Goal: Navigation & Orientation: Find specific page/section

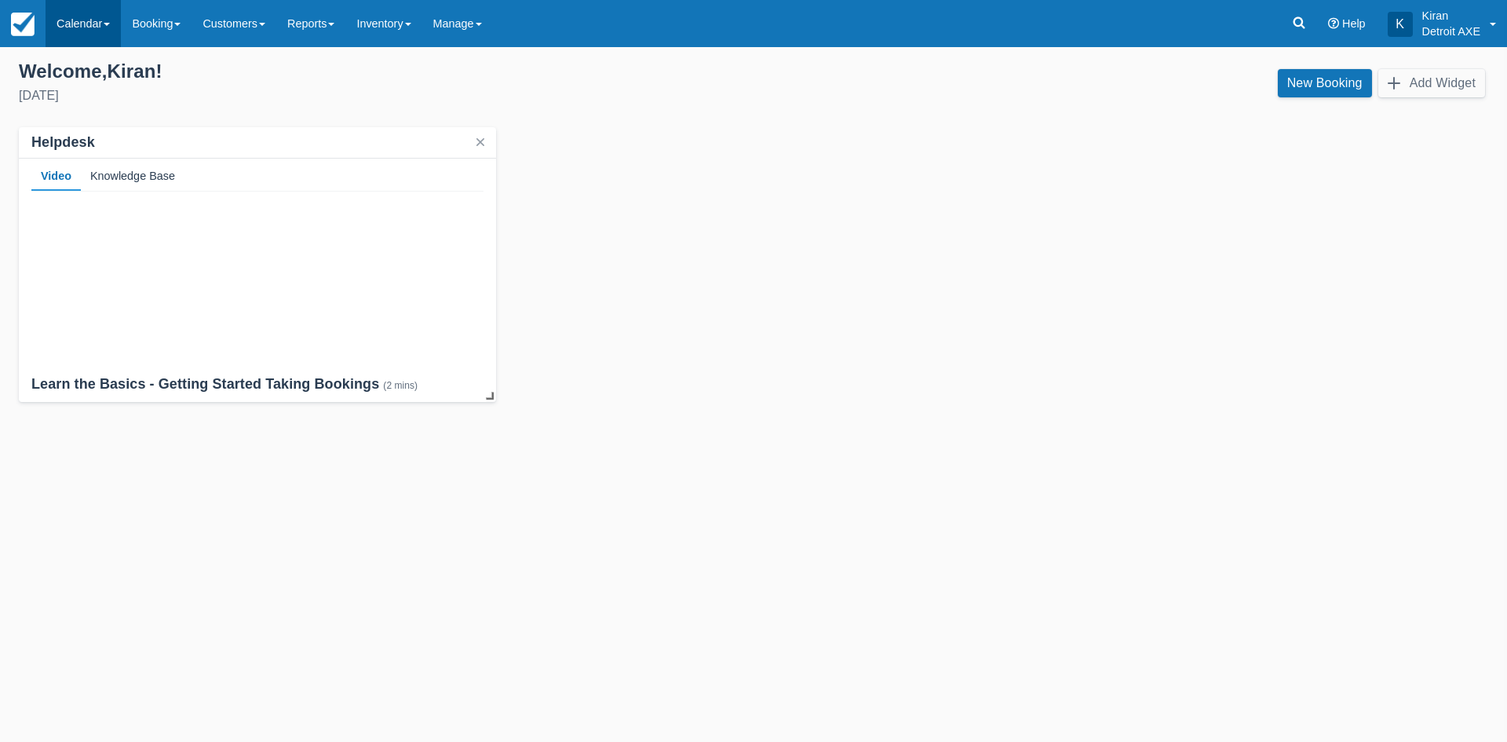
click at [113, 21] on link "Calendar" at bounding box center [83, 23] width 75 height 47
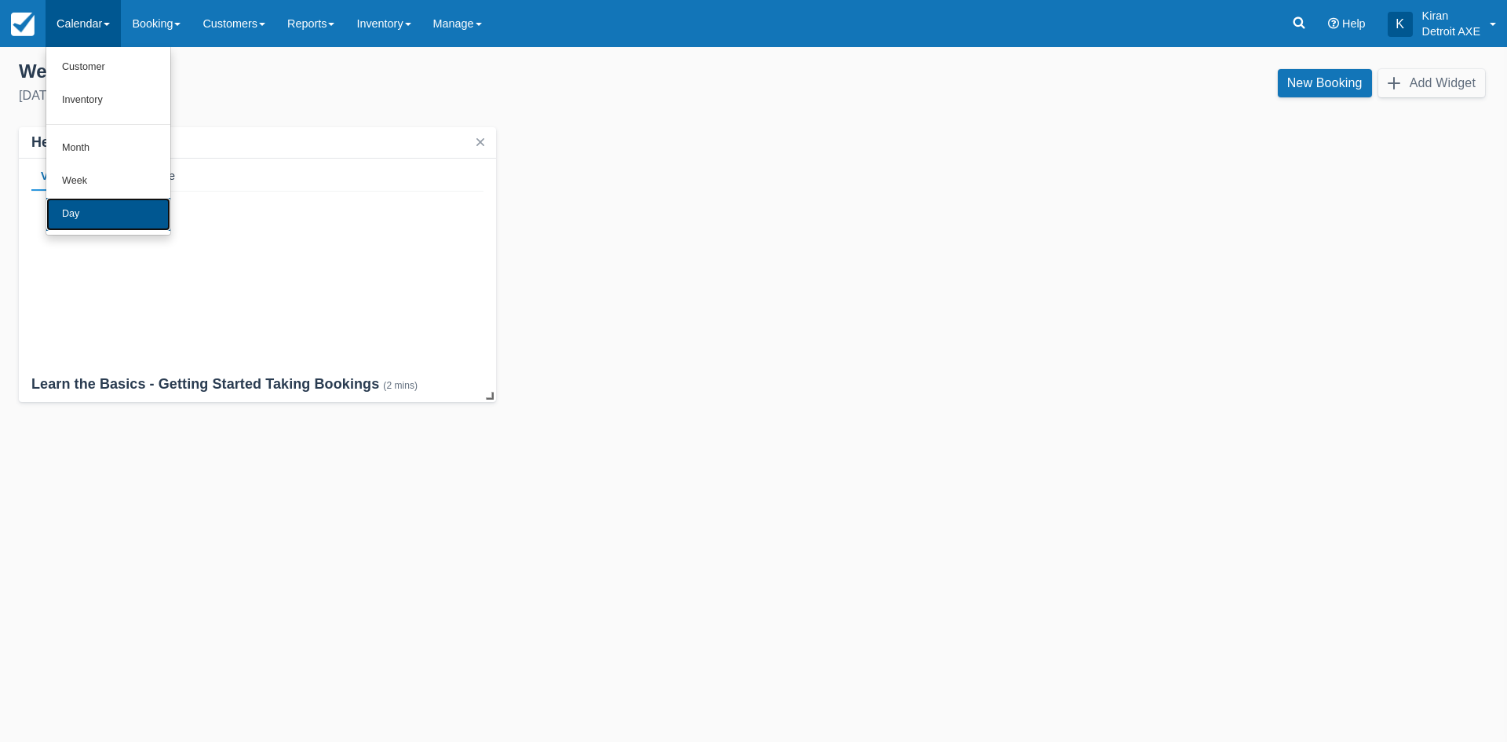
click at [114, 217] on link "Day" at bounding box center [108, 214] width 124 height 33
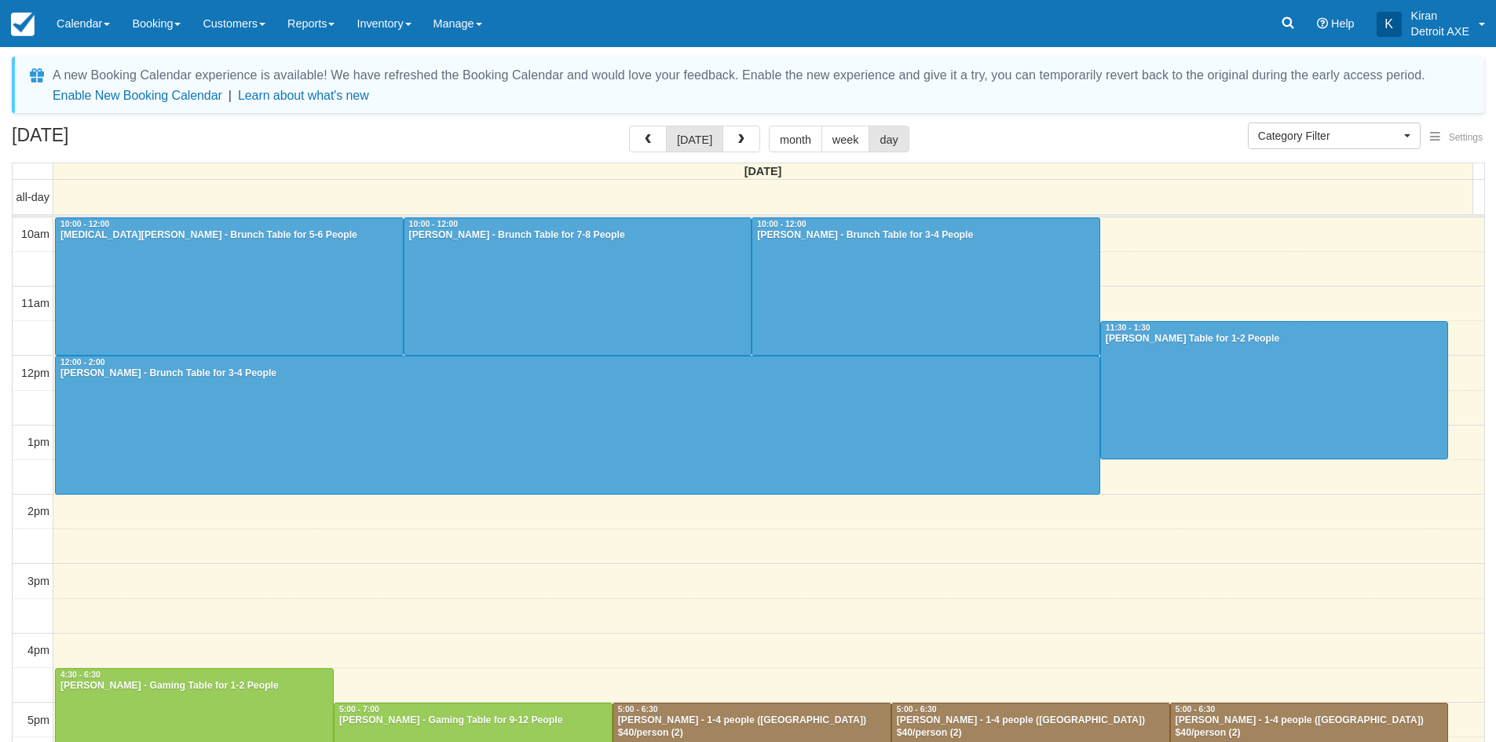
select select
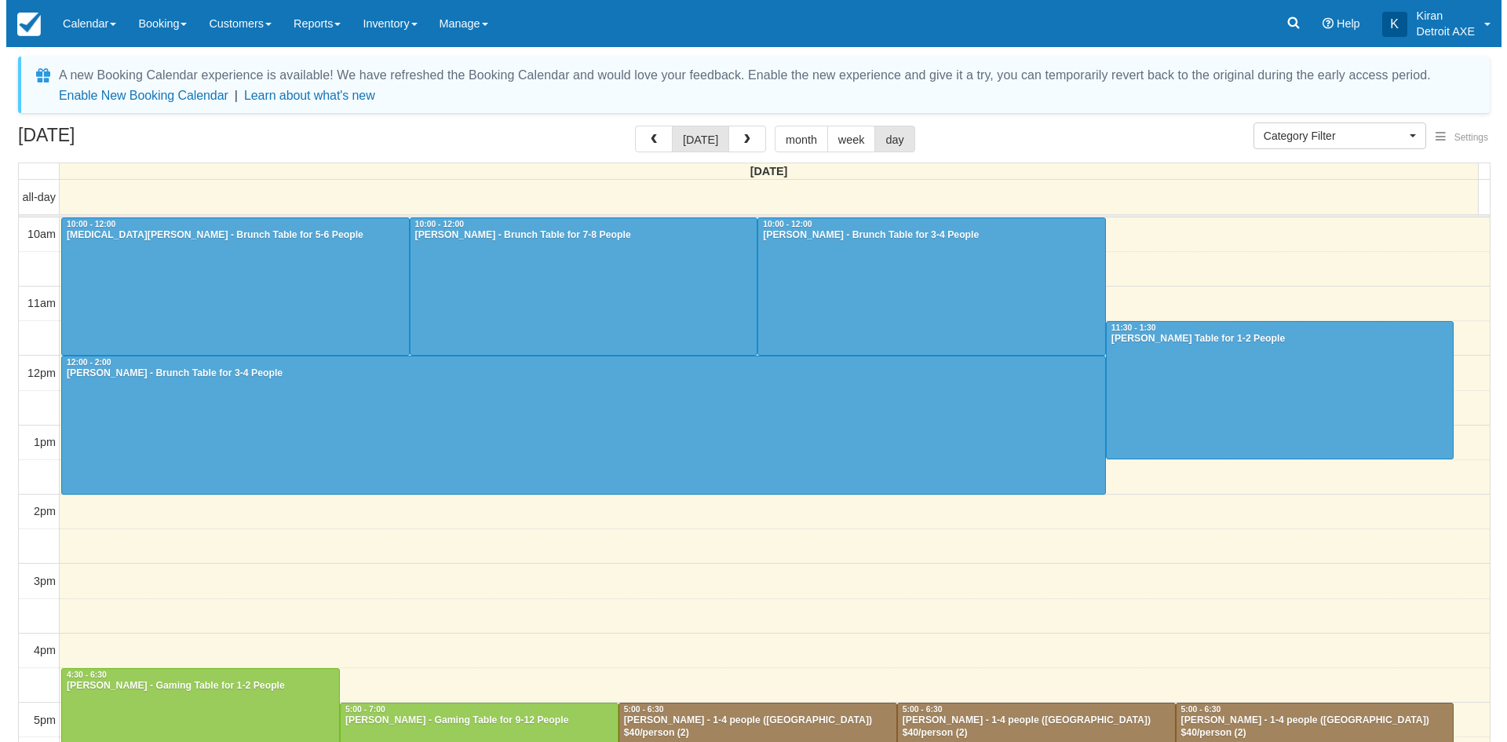
scroll to position [350, 0]
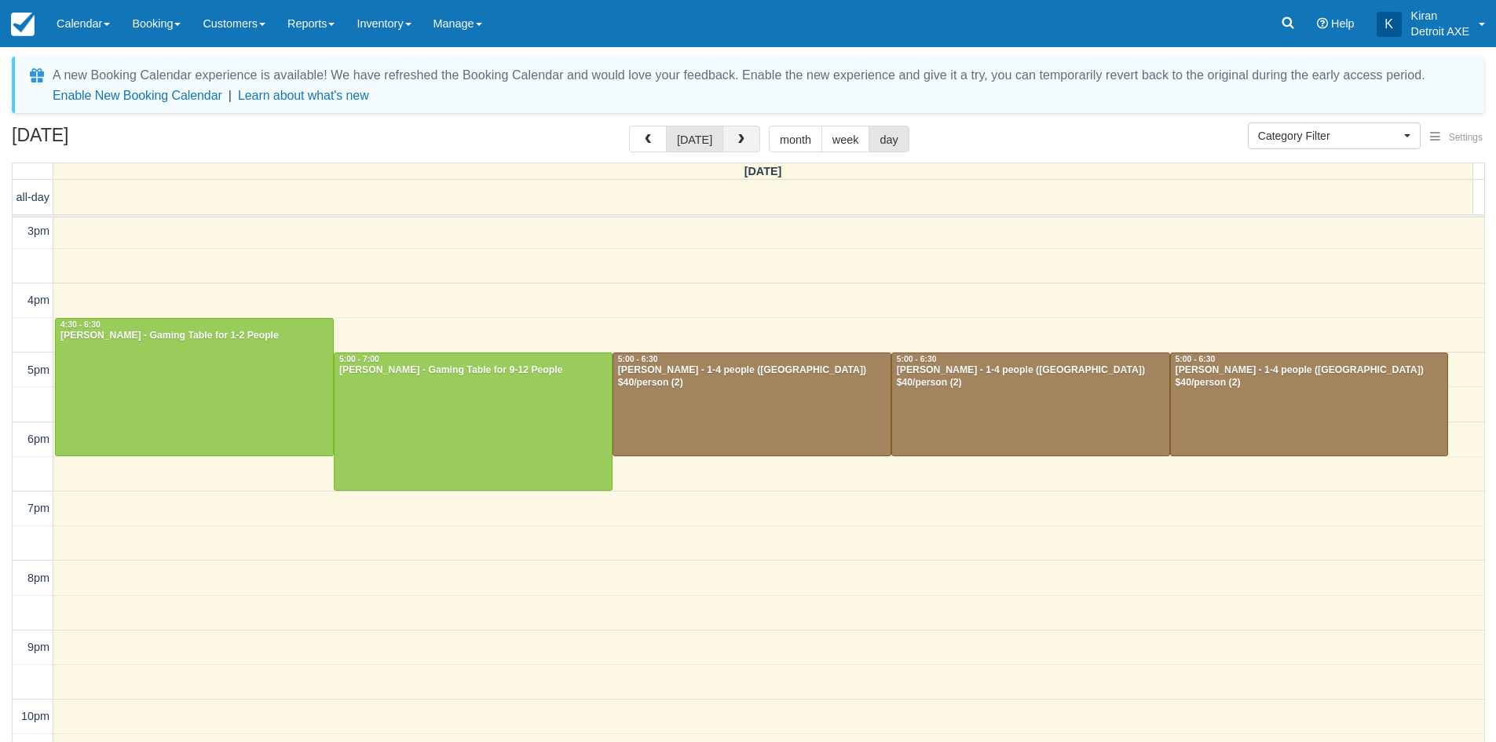
click at [745, 147] on button "button" at bounding box center [741, 139] width 38 height 27
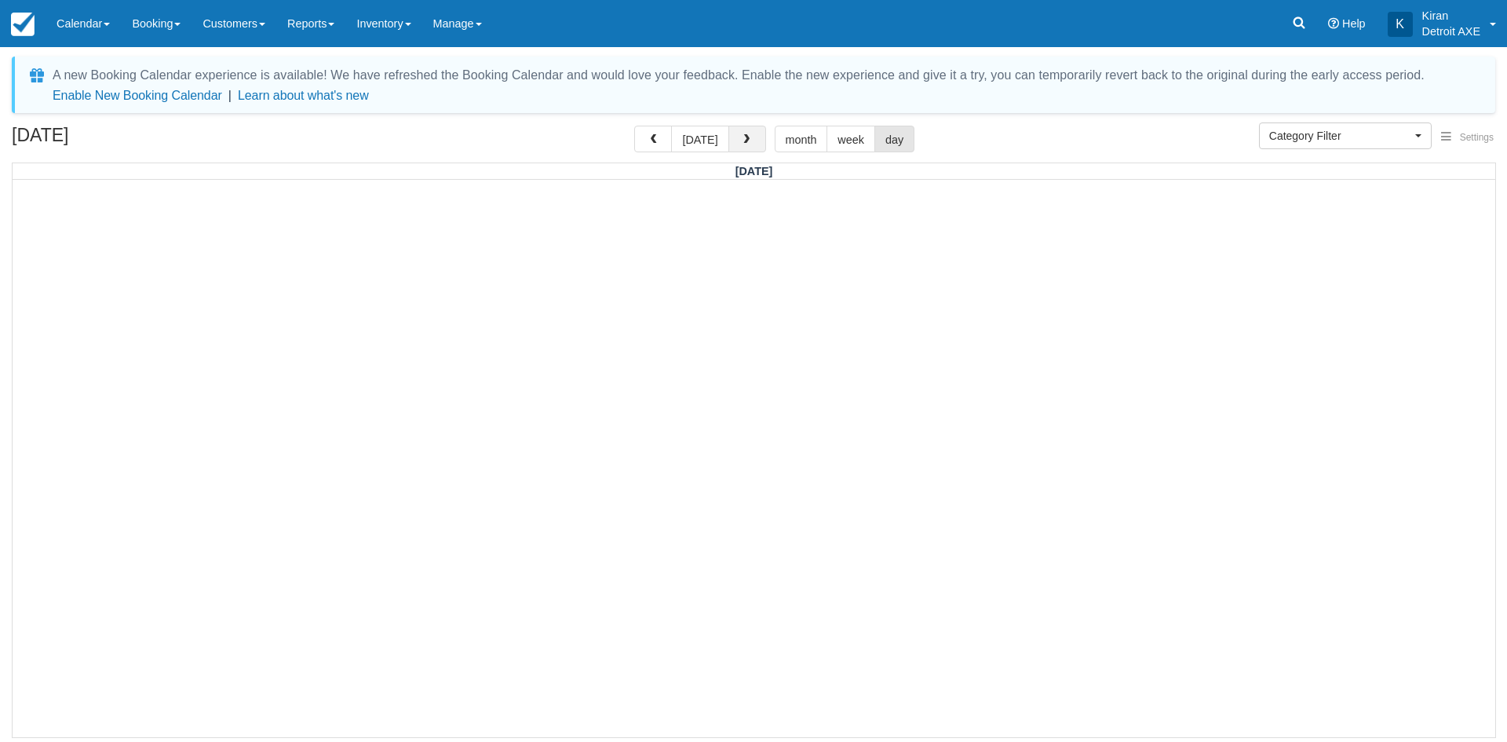
click at [745, 147] on button "button" at bounding box center [748, 139] width 38 height 27
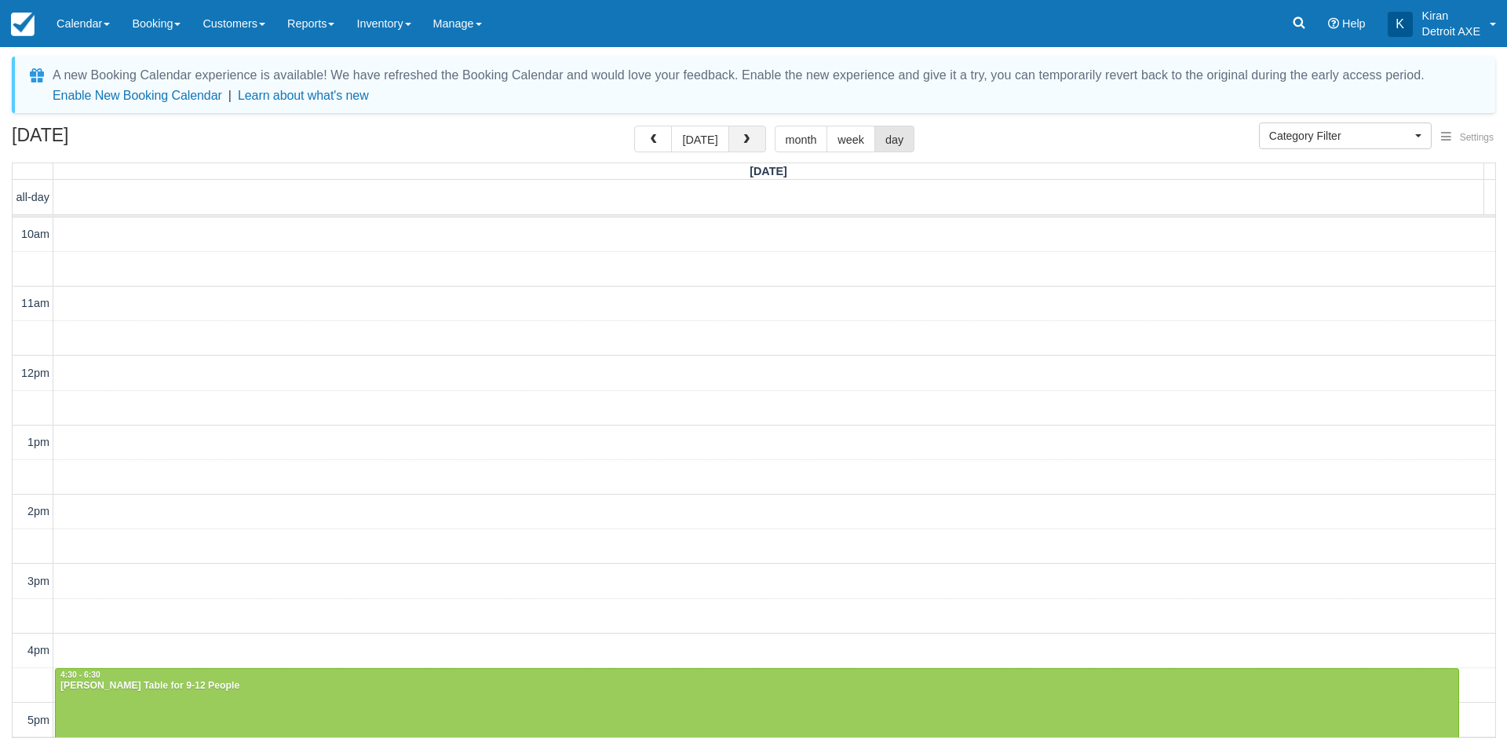
scroll to position [416, 0]
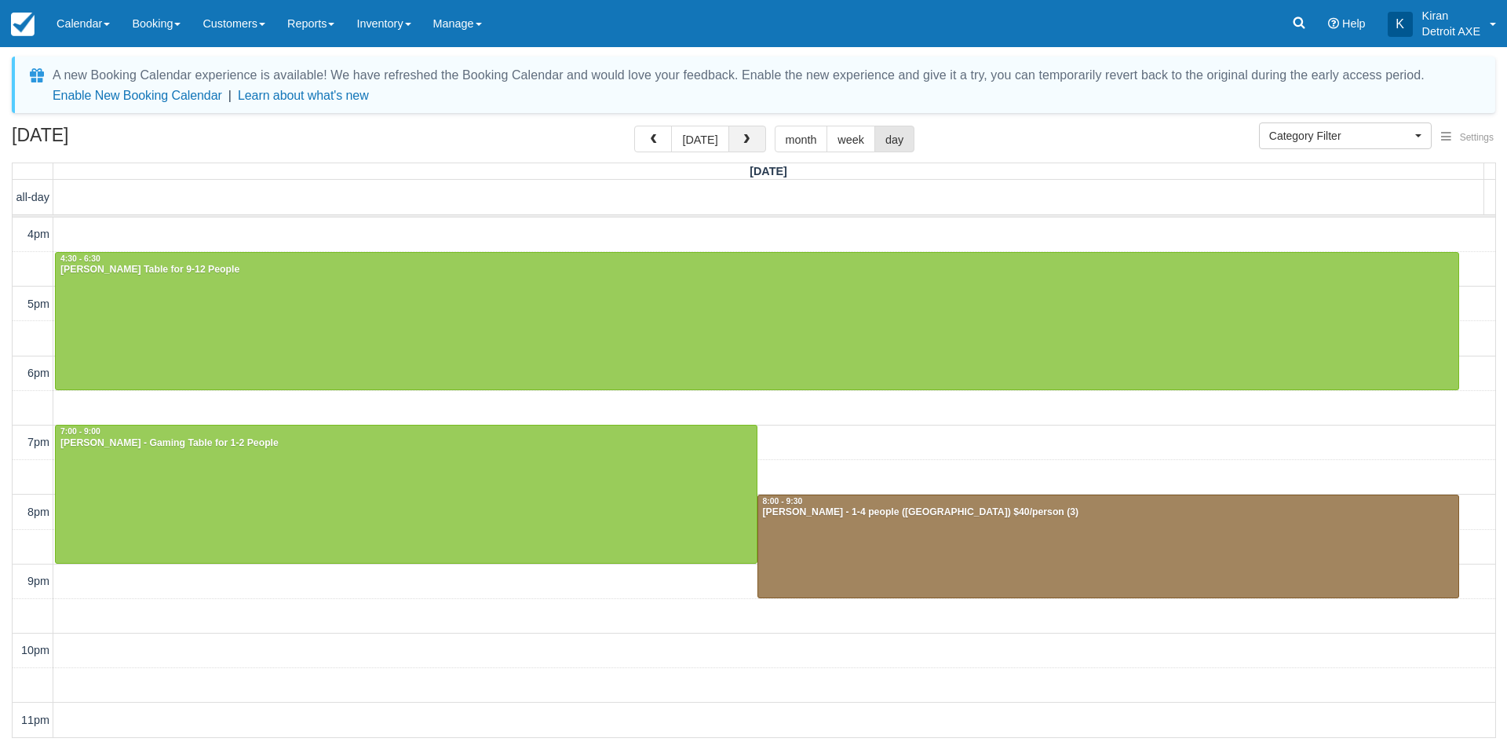
click at [745, 147] on button "button" at bounding box center [748, 139] width 38 height 27
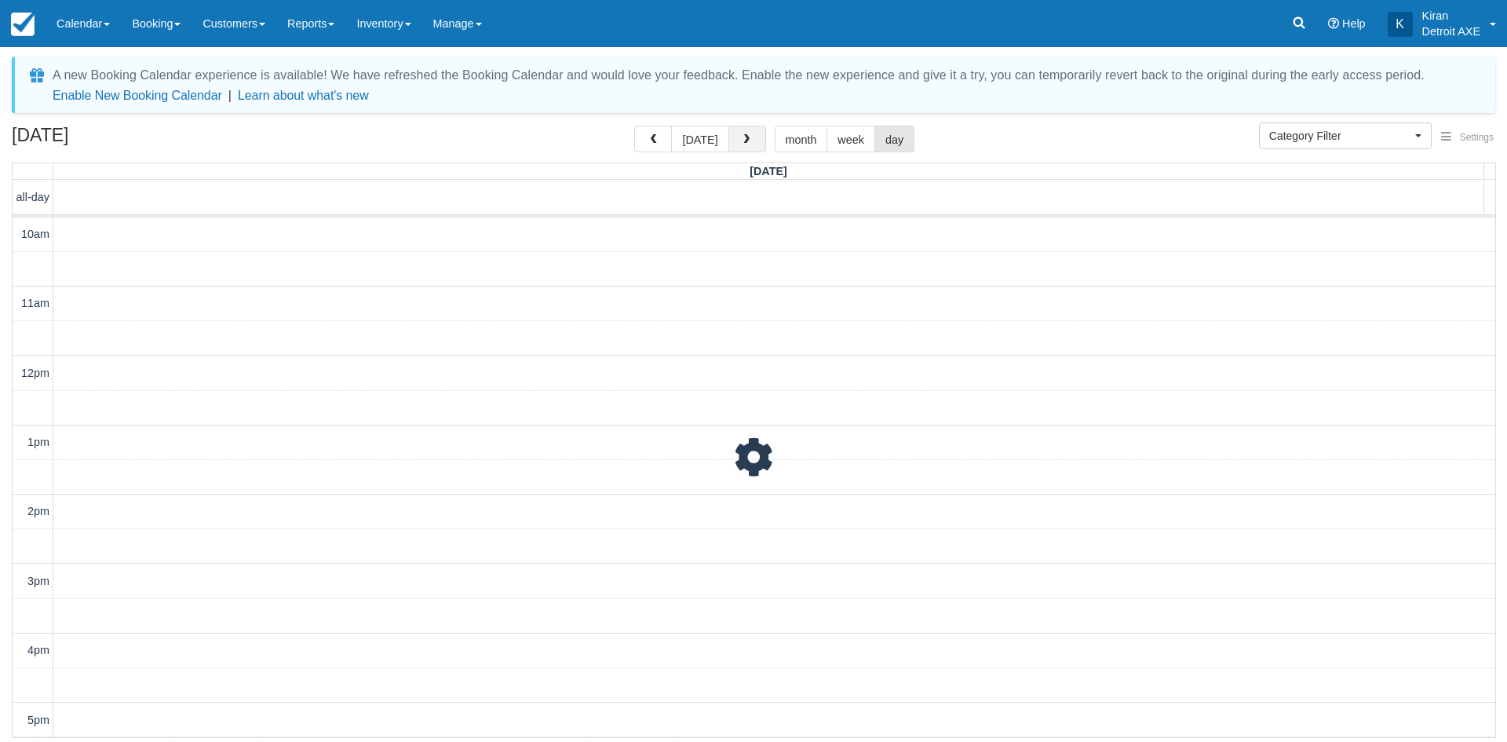
scroll to position [416, 0]
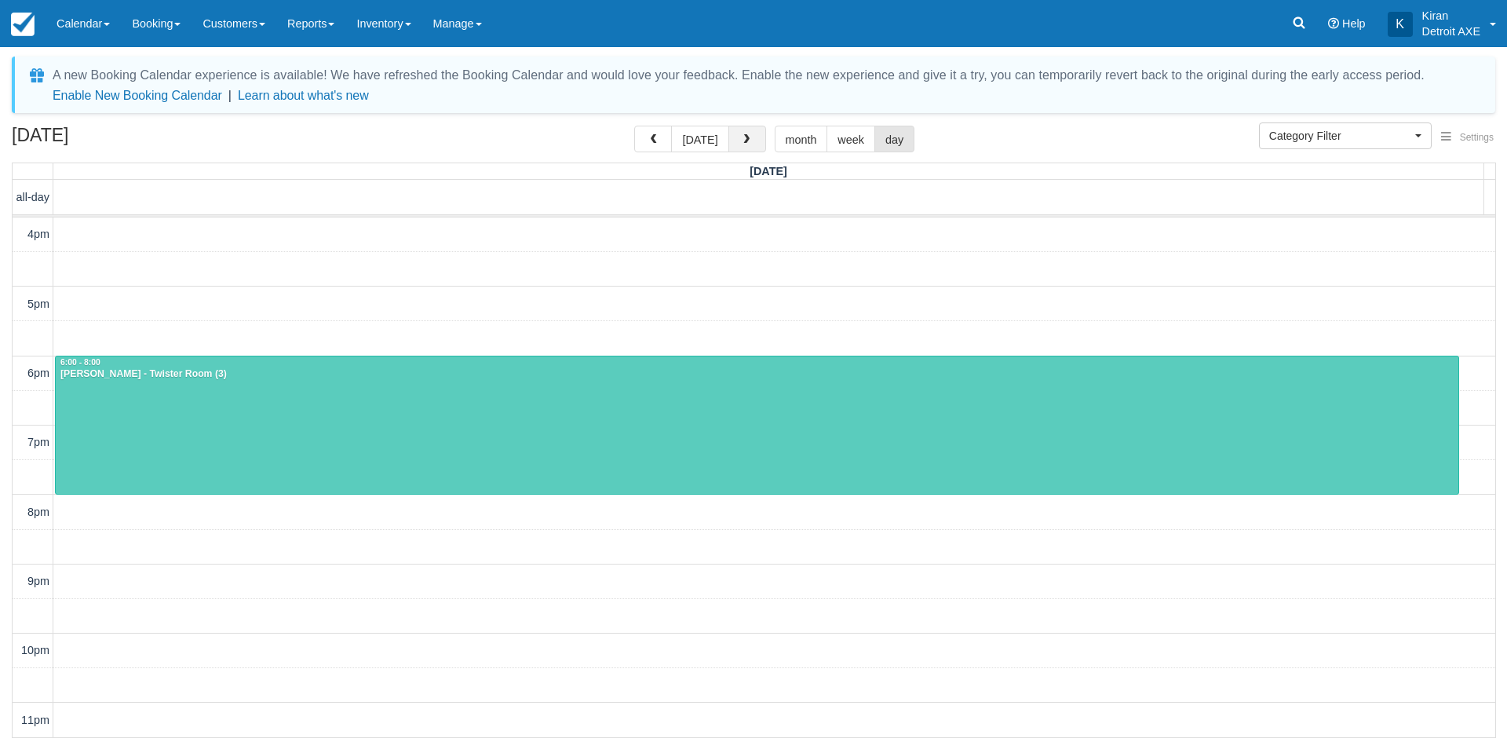
click at [745, 147] on button "button" at bounding box center [748, 139] width 38 height 27
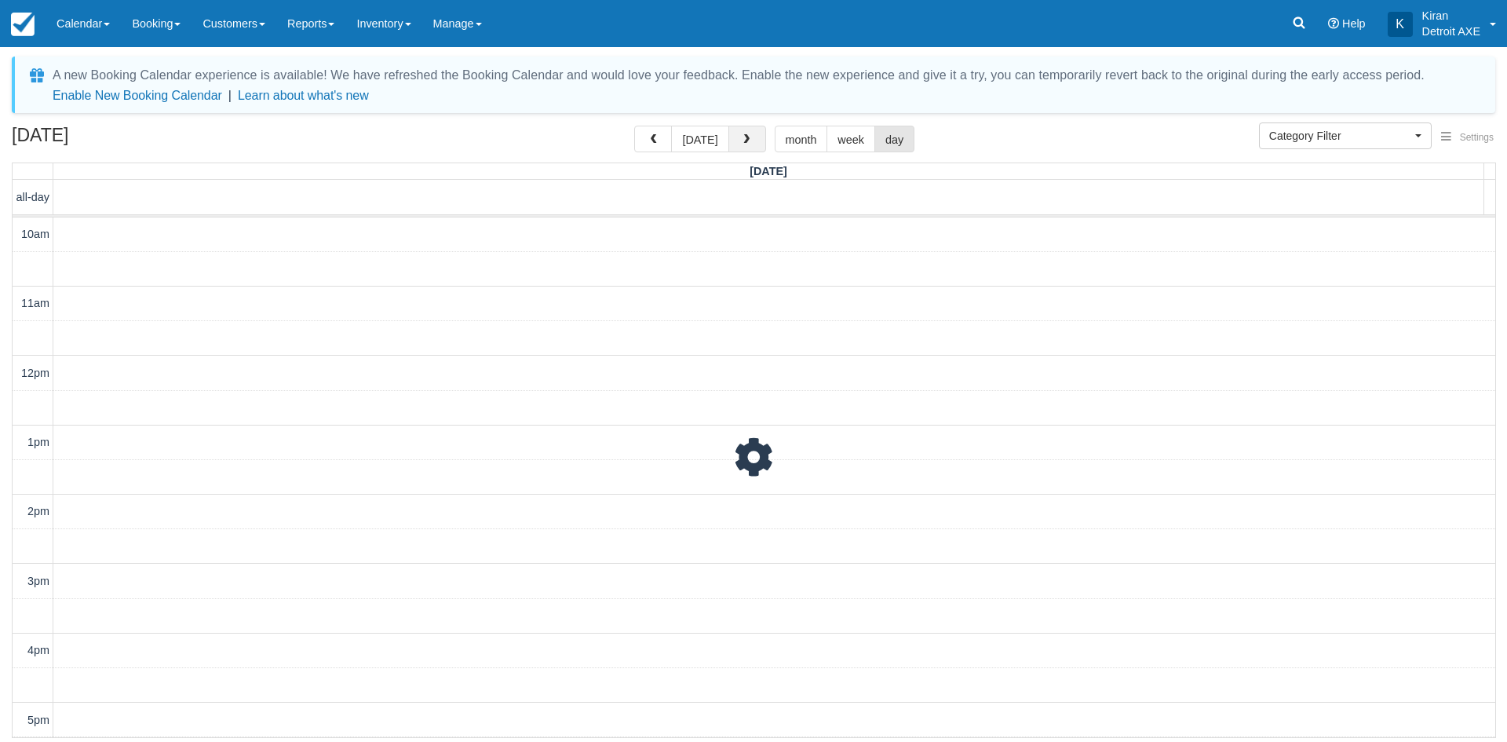
scroll to position [416, 0]
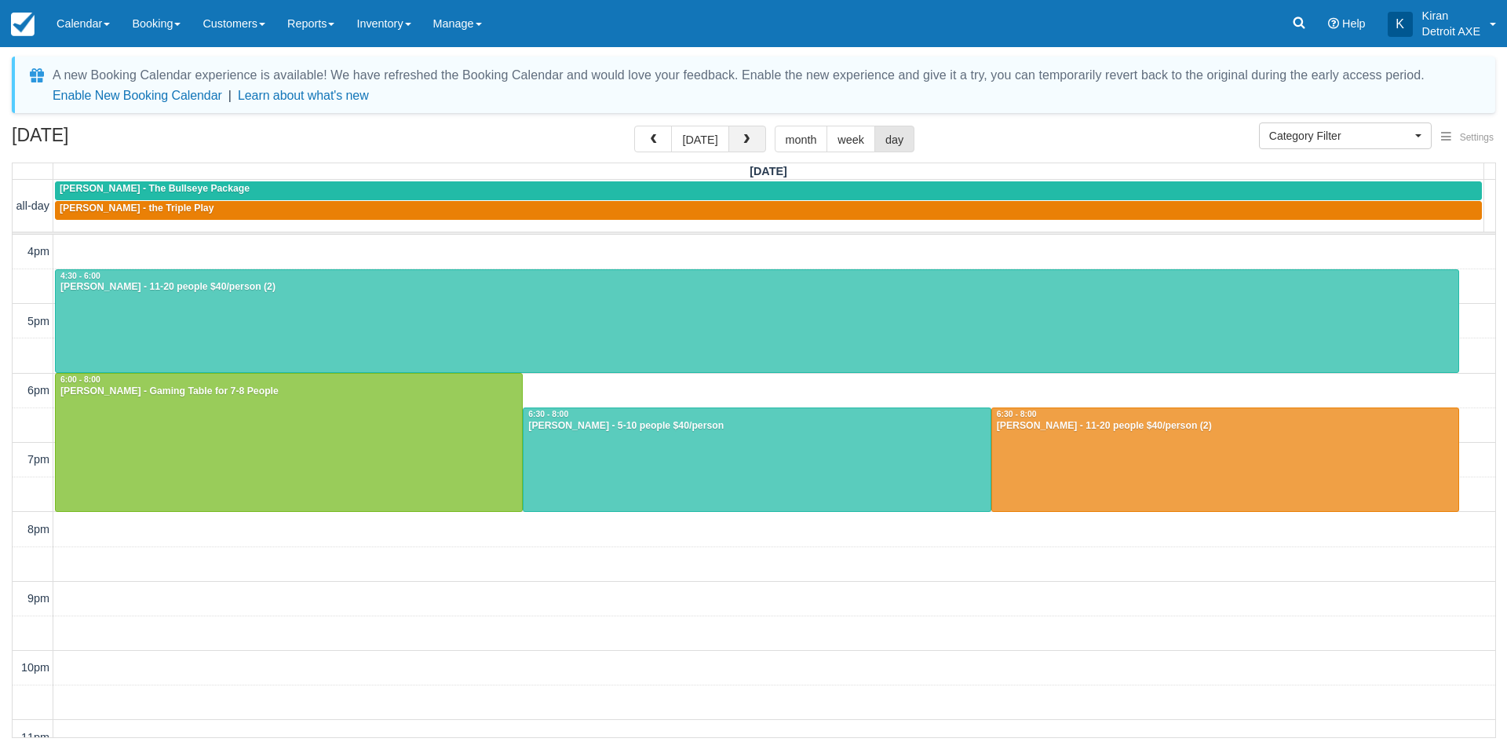
click at [745, 147] on button "button" at bounding box center [748, 139] width 38 height 27
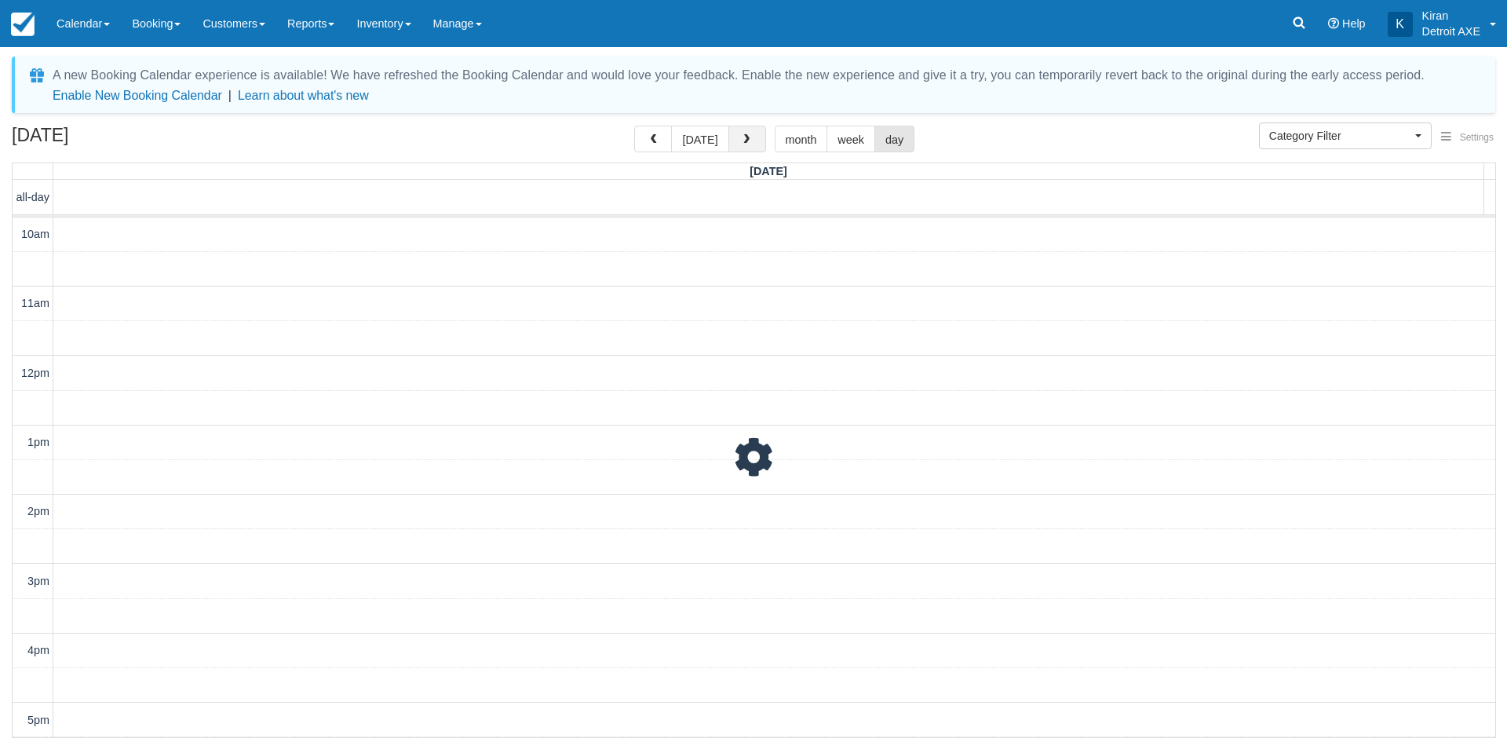
scroll to position [416, 0]
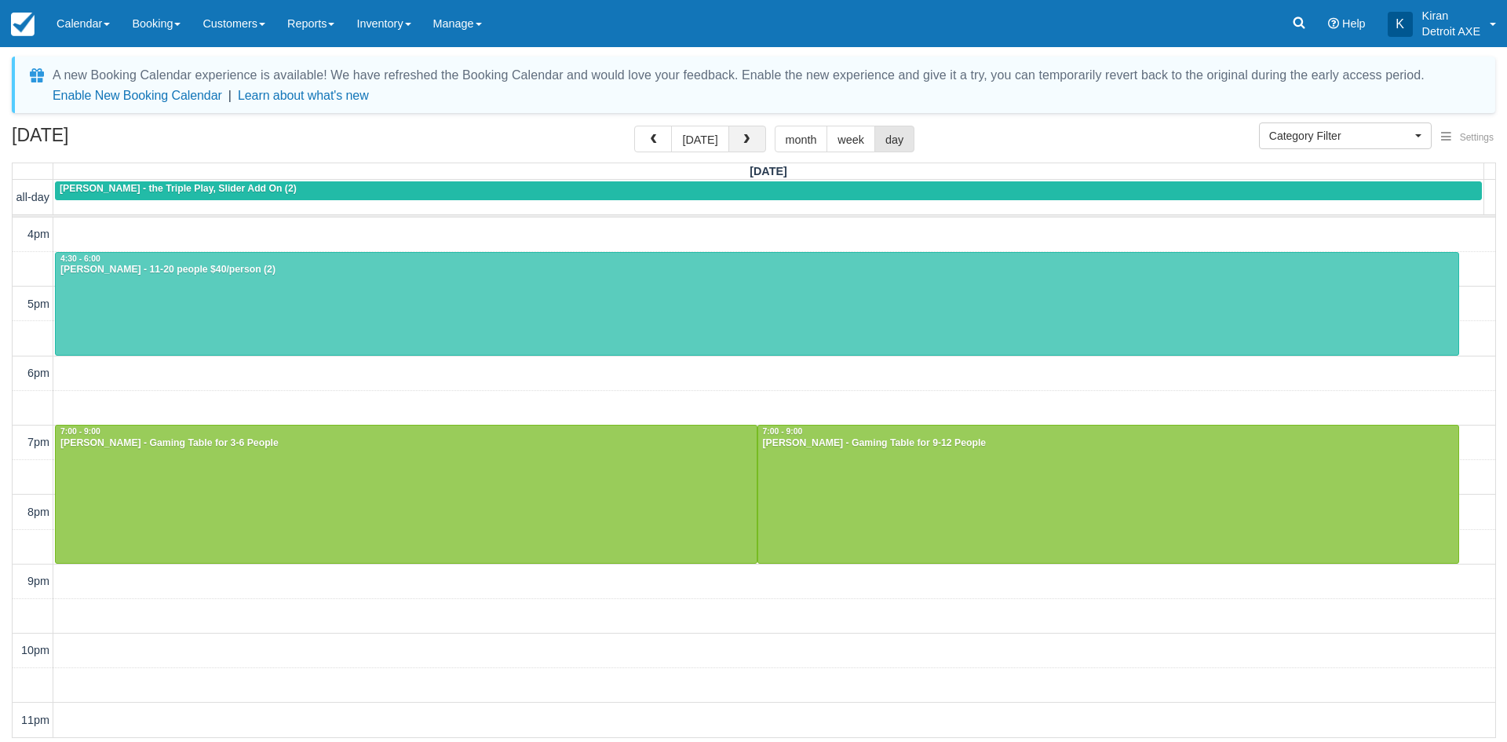
click at [745, 147] on button "button" at bounding box center [748, 139] width 38 height 27
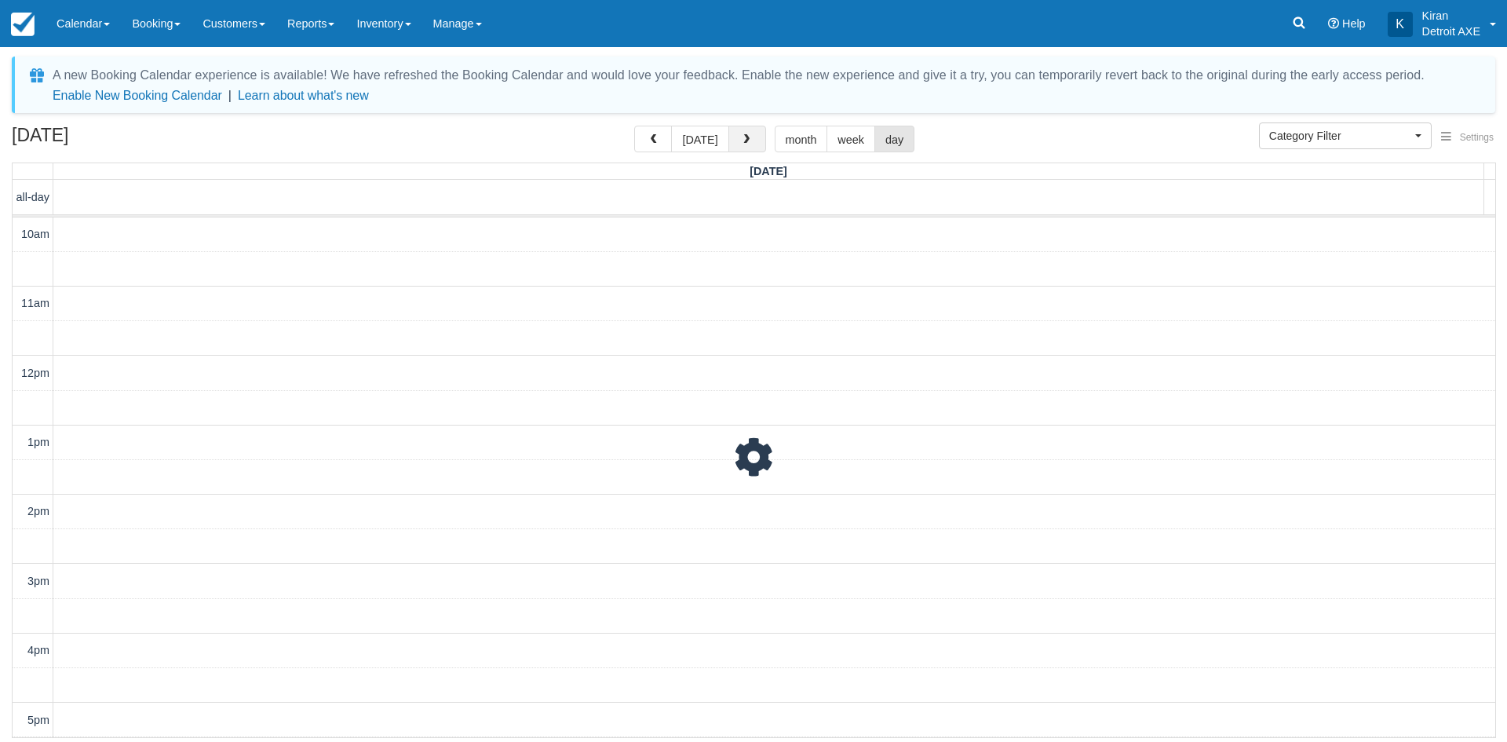
scroll to position [416, 0]
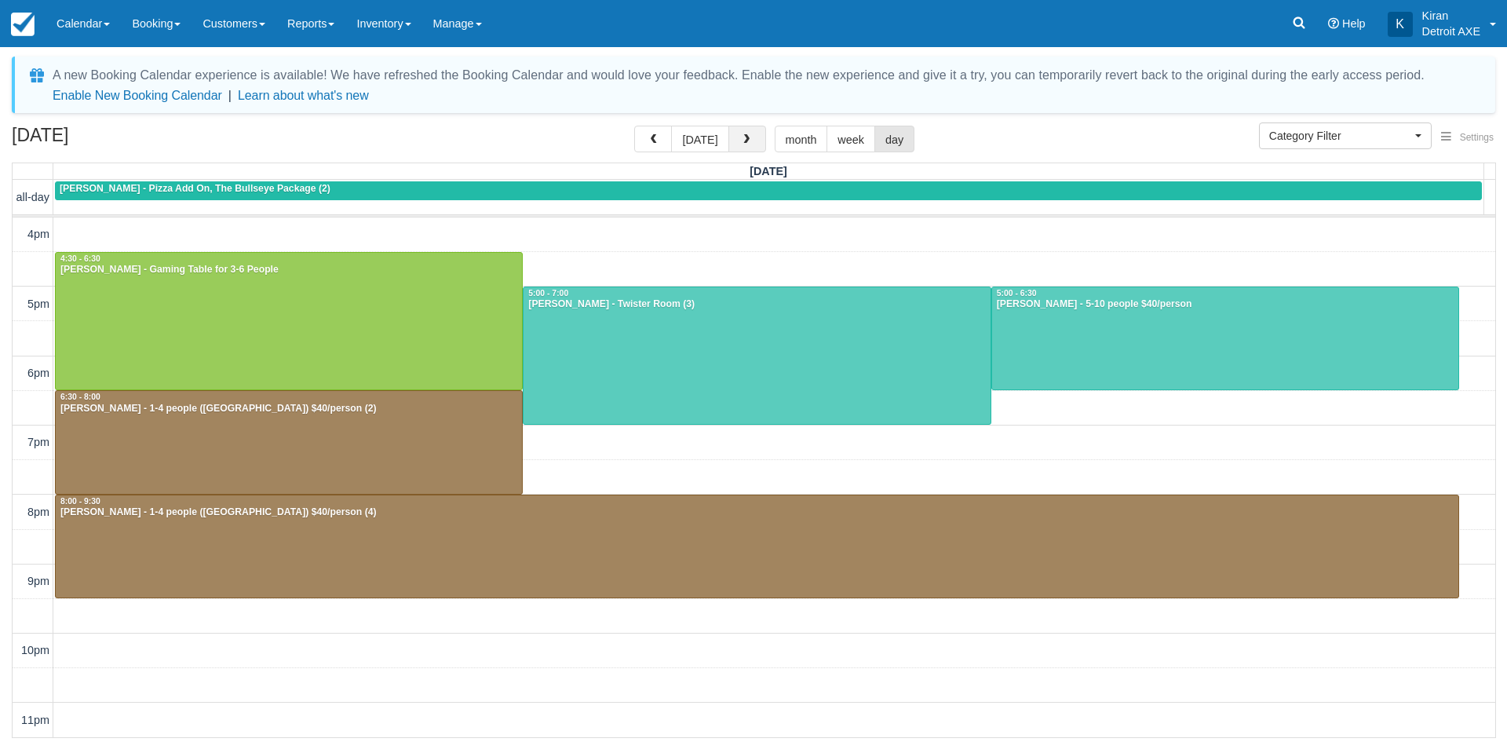
click at [745, 147] on button "button" at bounding box center [748, 139] width 38 height 27
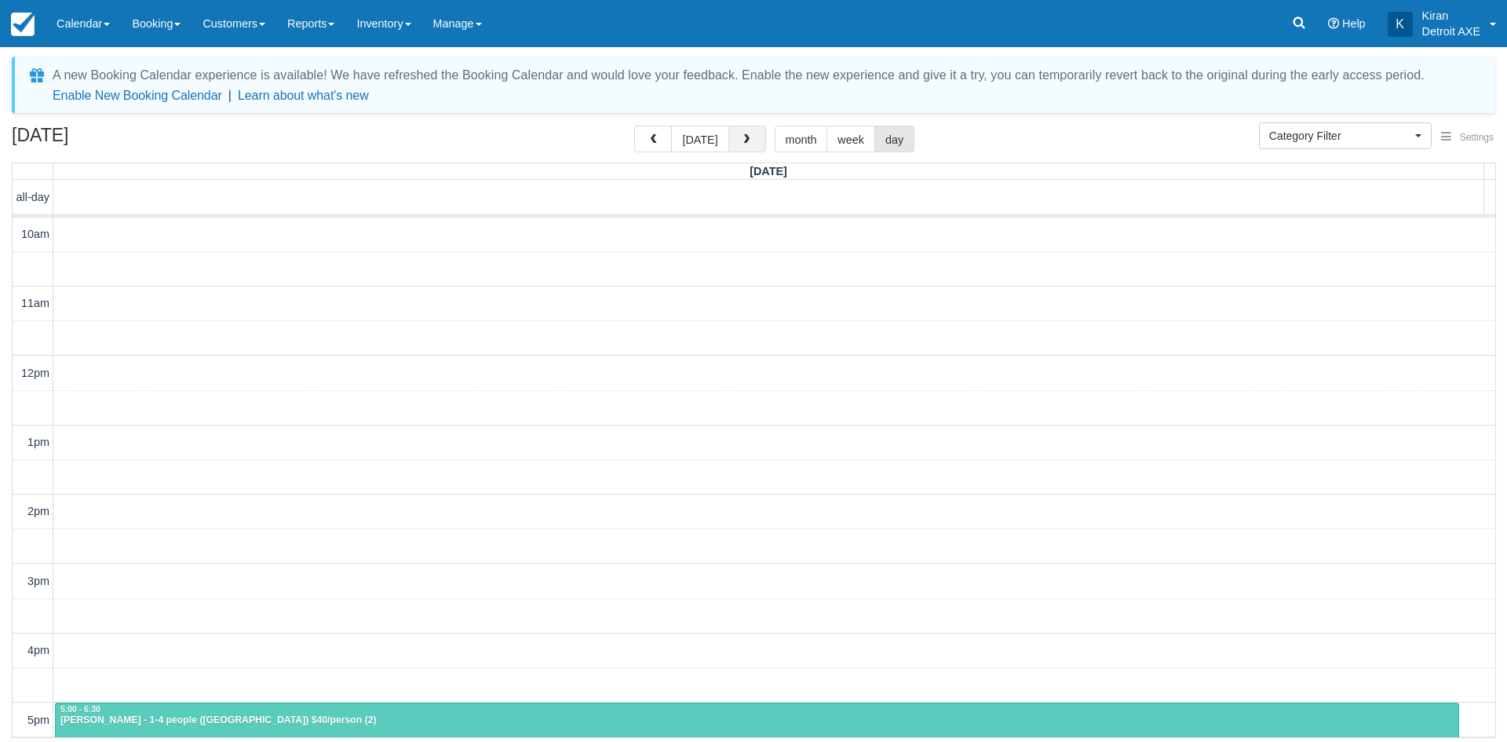
scroll to position [416, 0]
